Goal: Find specific page/section: Find specific page/section

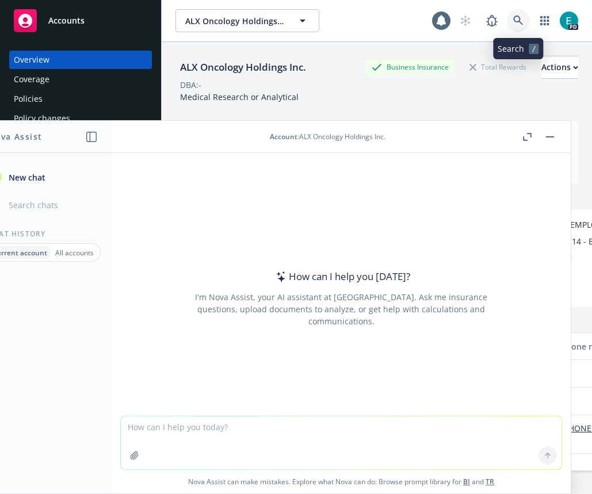
click at [514, 26] on link at bounding box center [518, 20] width 23 height 23
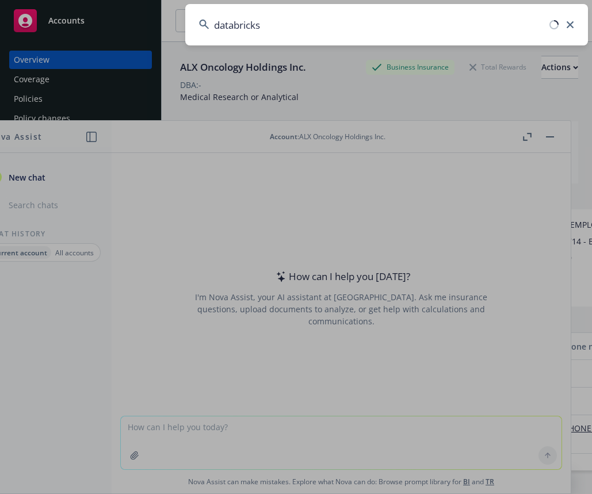
type input "databricks"
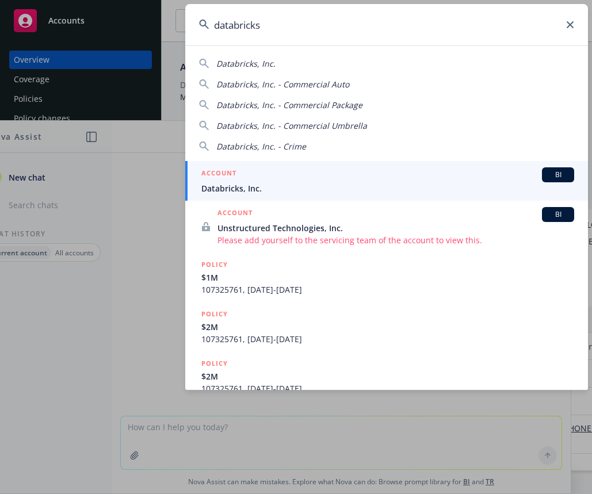
click at [306, 179] on div "ACCOUNT BI" at bounding box center [387, 174] width 373 height 15
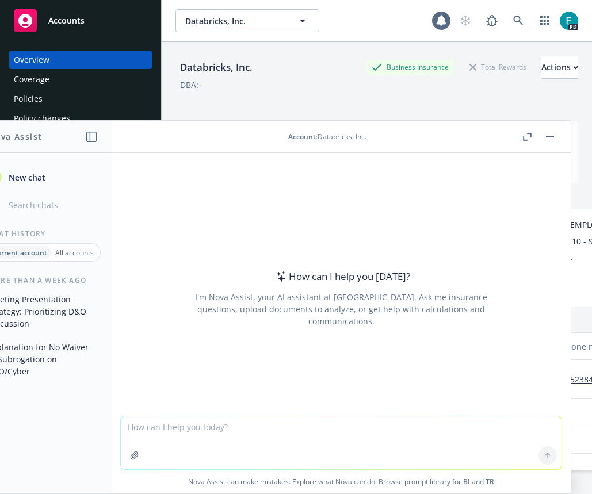
click at [514, 139] on button "button" at bounding box center [550, 137] width 14 height 14
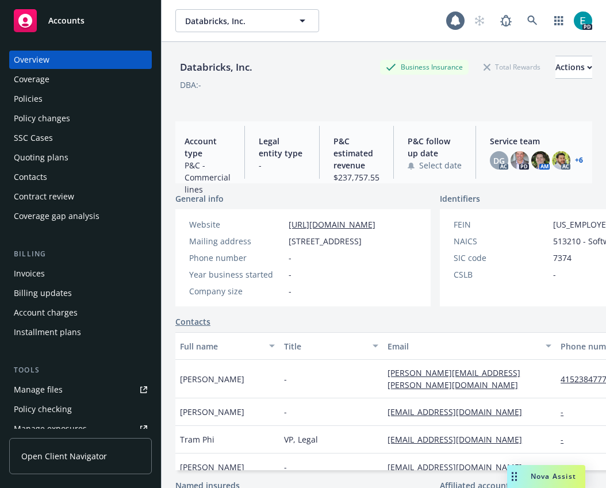
click at [31, 98] on div "Policies" at bounding box center [28, 99] width 29 height 18
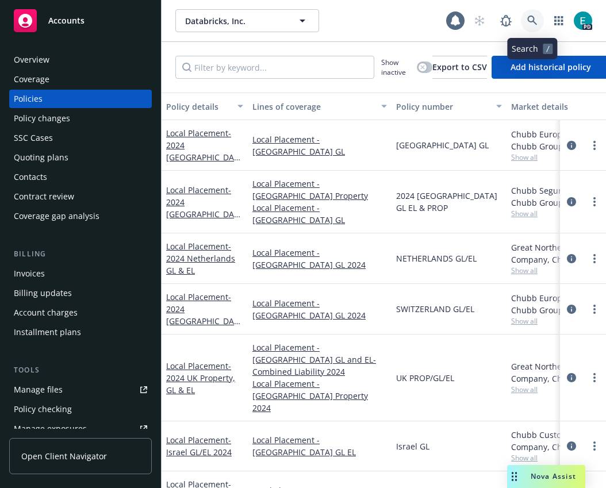
click at [514, 16] on icon at bounding box center [532, 21] width 10 height 10
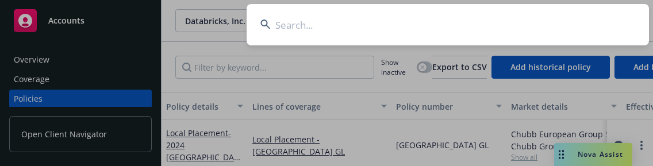
click at [347, 33] on input at bounding box center [448, 24] width 403 height 41
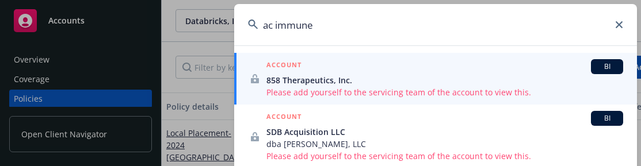
drag, startPoint x: 276, startPoint y: 24, endPoint x: 275, endPoint y: 30, distance: 5.8
click at [276, 24] on input "ac immune" at bounding box center [435, 24] width 403 height 41
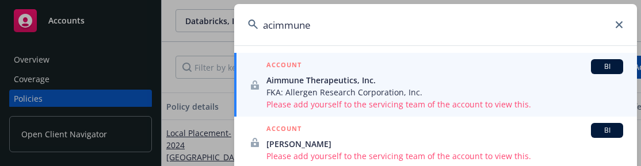
type input "acimmune"
